Goal: Information Seeking & Learning: Stay updated

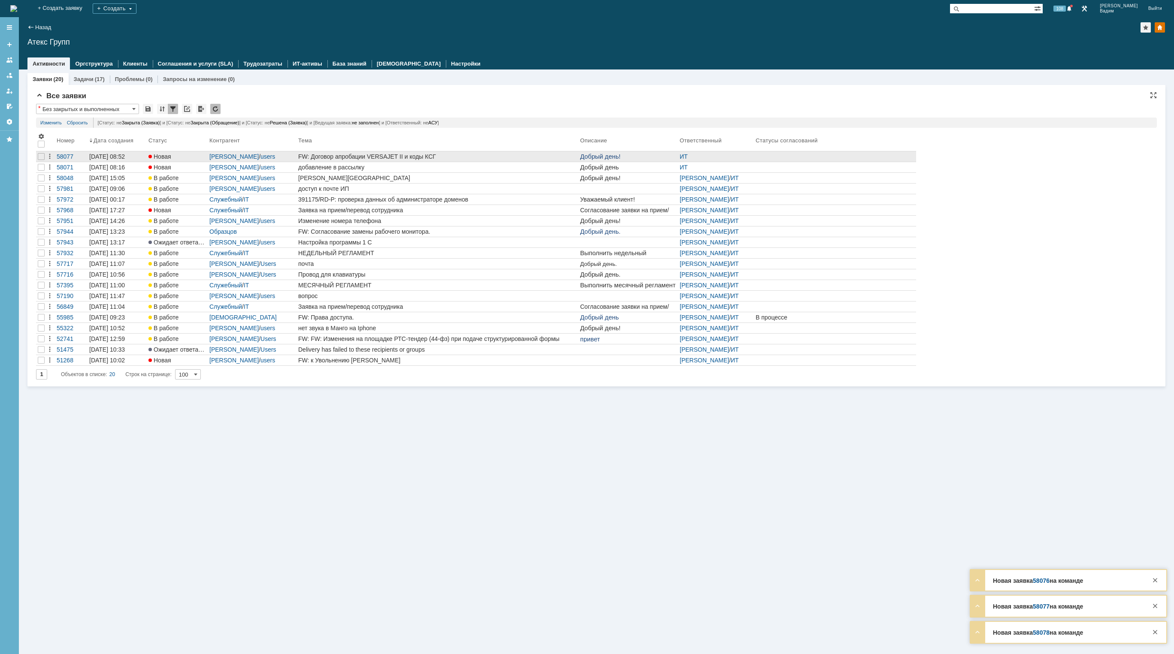
click at [470, 154] on div "FW: Договор апробации VERSAJET II и коды КСГ" at bounding box center [437, 156] width 278 height 7
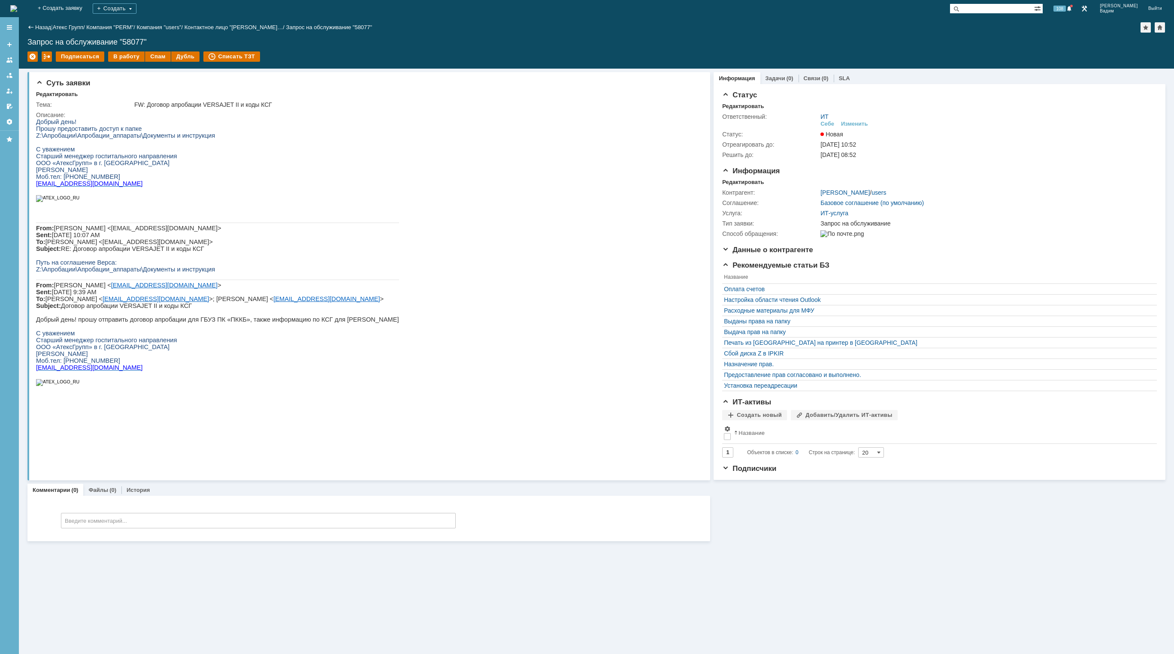
click at [17, 9] on img at bounding box center [13, 8] width 7 height 7
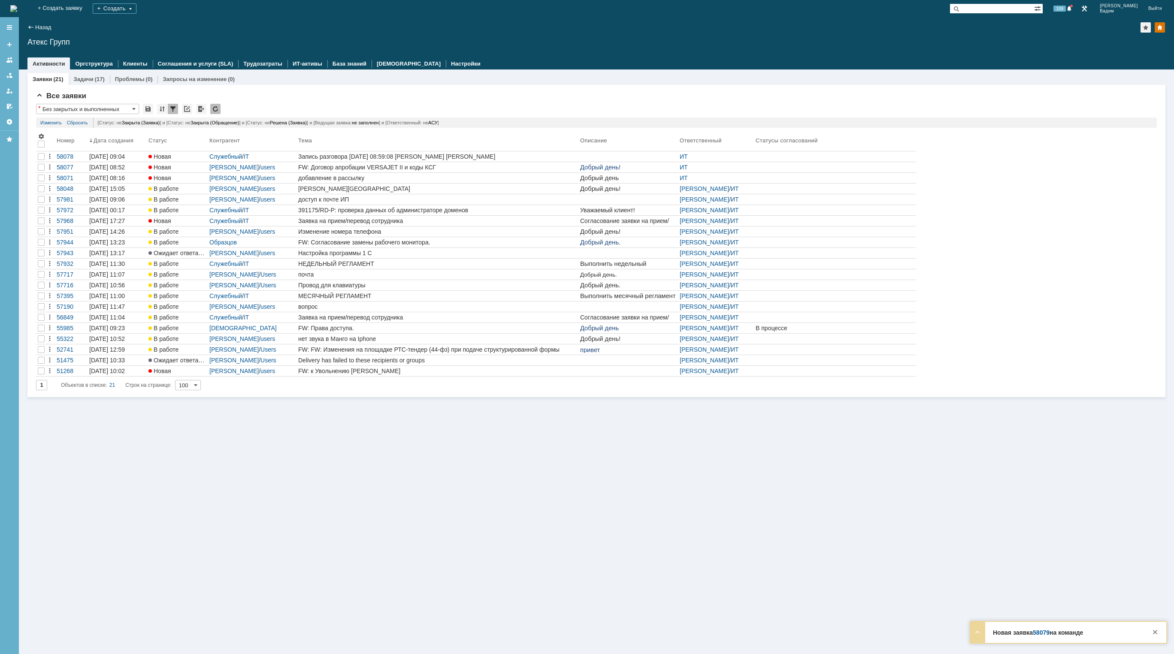
click at [17, 9] on img at bounding box center [13, 8] width 7 height 7
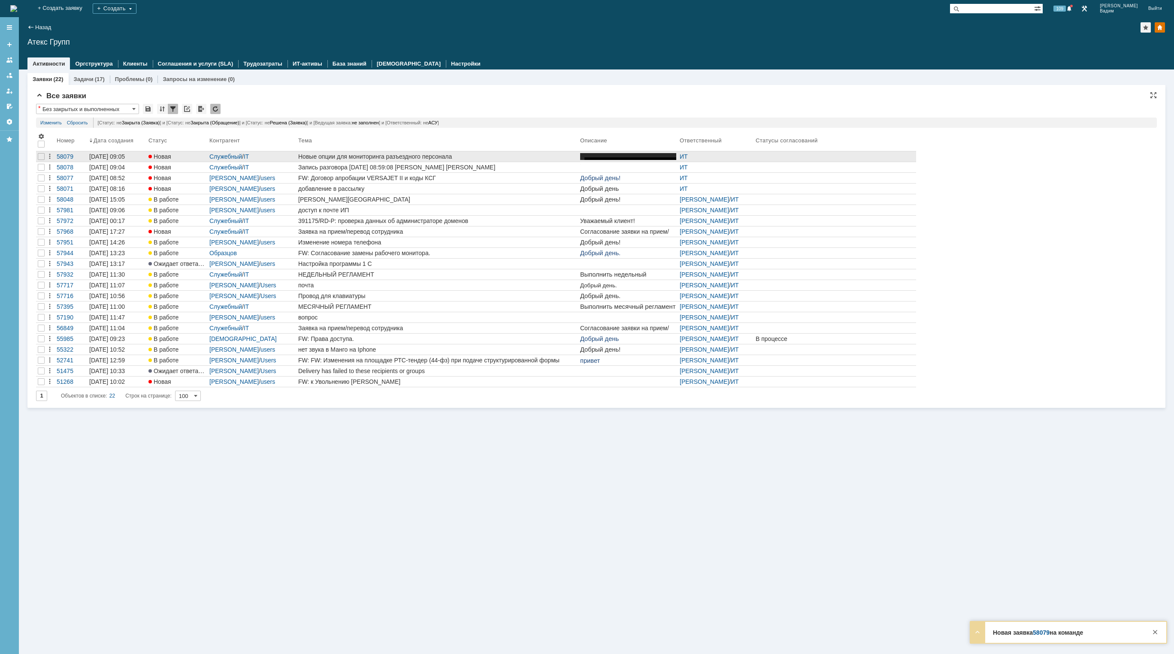
click at [463, 156] on div "Новые опции для мониторинга разъездного персонала" at bounding box center [437, 156] width 278 height 7
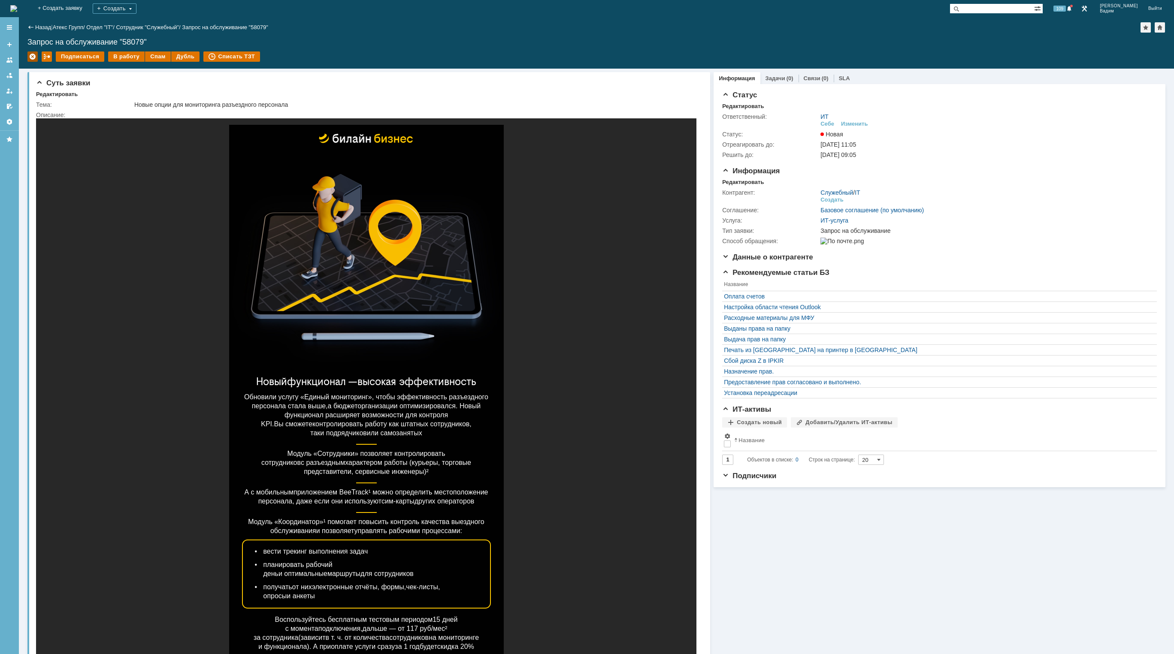
click at [32, 55] on div at bounding box center [32, 56] width 10 height 10
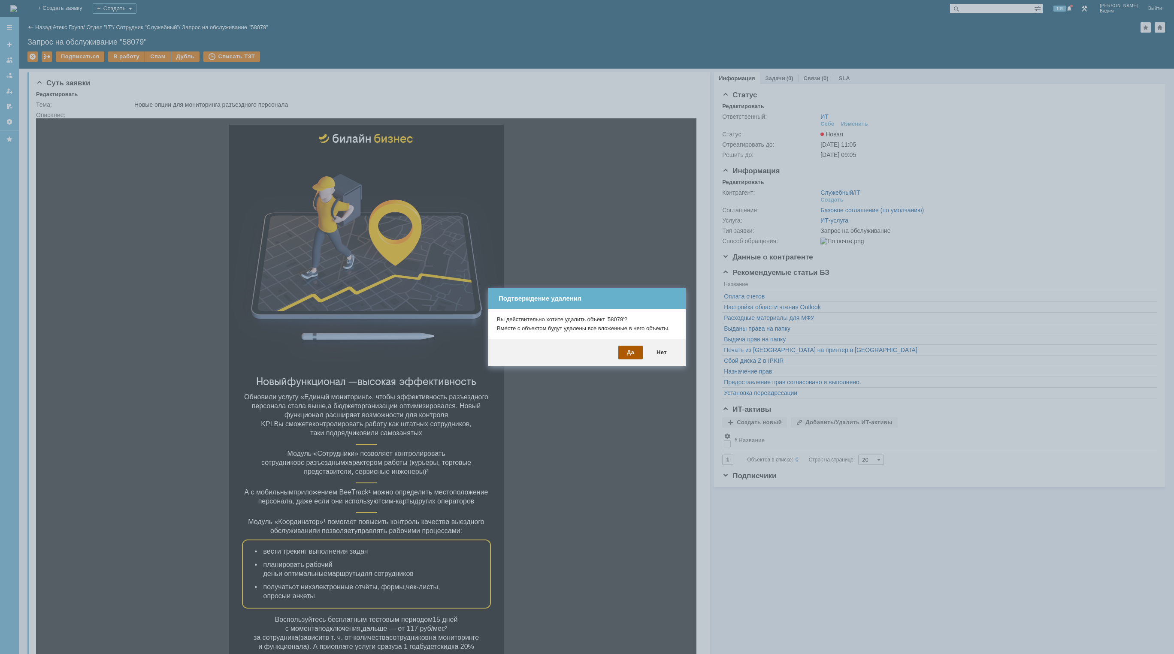
drag, startPoint x: 635, startPoint y: 347, endPoint x: 631, endPoint y: 347, distance: 4.3
click at [631, 347] on div "Да" at bounding box center [630, 353] width 24 height 14
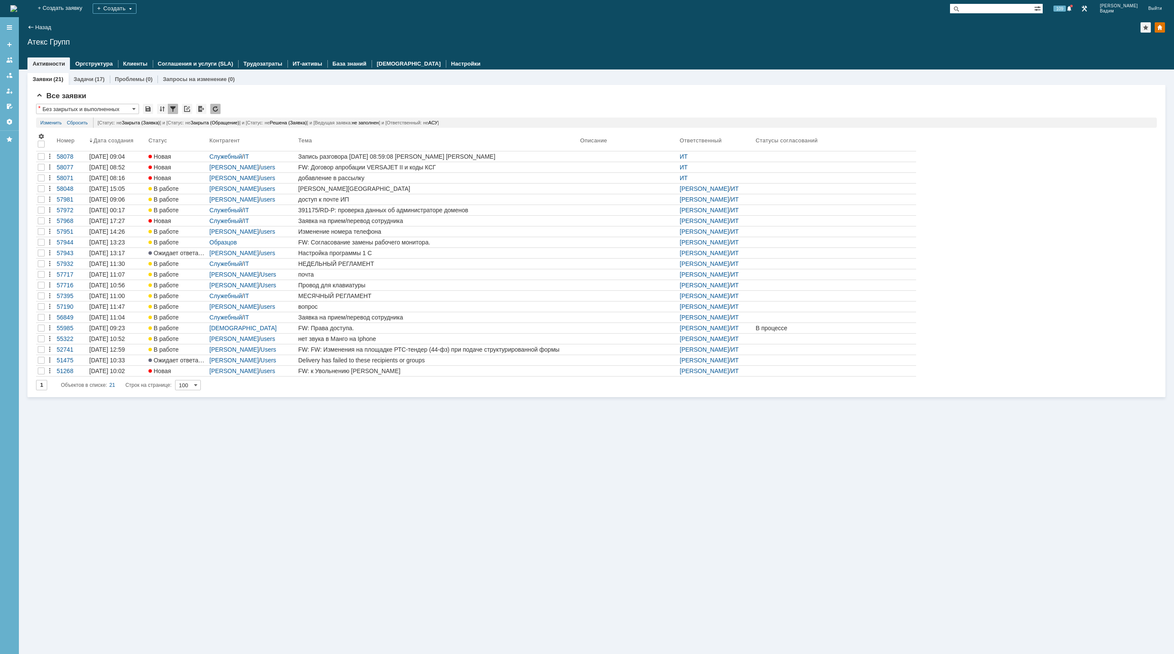
click at [17, 10] on img at bounding box center [13, 8] width 7 height 7
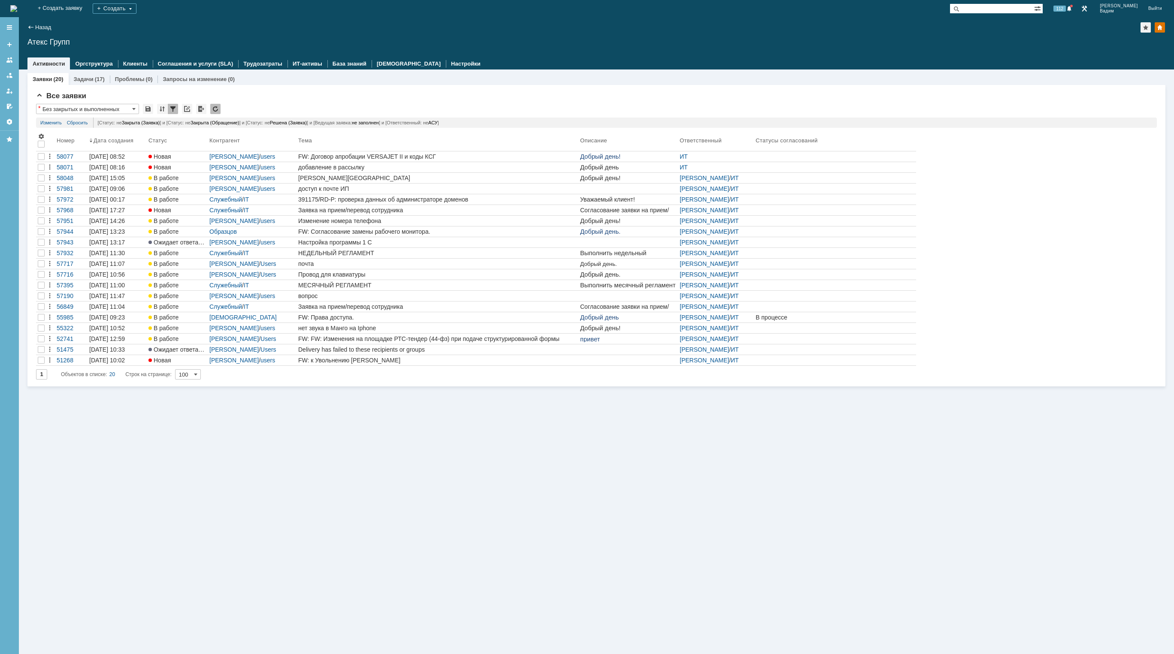
click at [17, 5] on img at bounding box center [13, 8] width 7 height 7
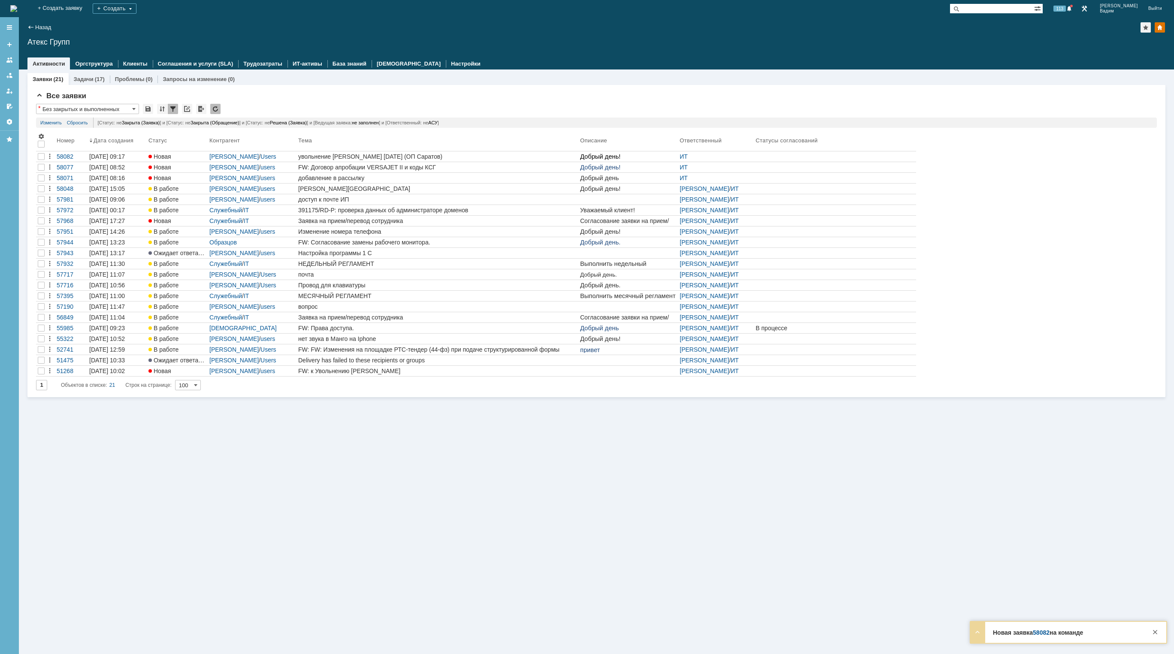
click at [17, 5] on img at bounding box center [13, 8] width 7 height 7
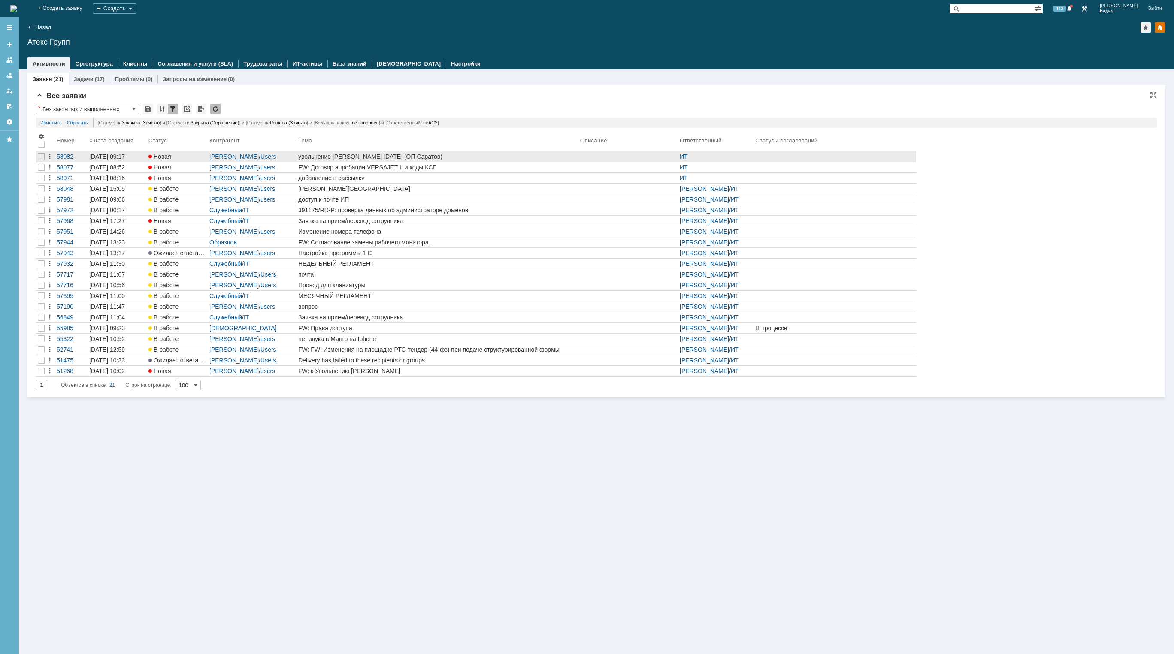
click at [461, 158] on div "увольнение [PERSON_NAME] [DATE] (ОП Саратов)" at bounding box center [437, 156] width 278 height 7
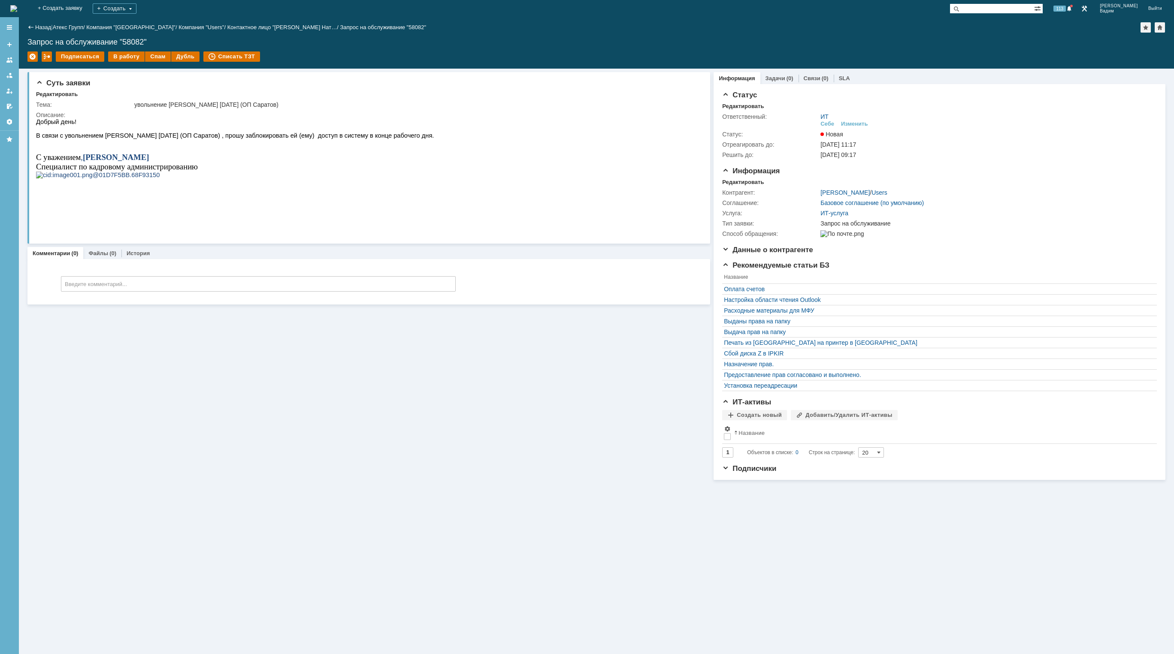
click at [17, 12] on img at bounding box center [13, 8] width 7 height 7
